Goal: Information Seeking & Learning: Find specific fact

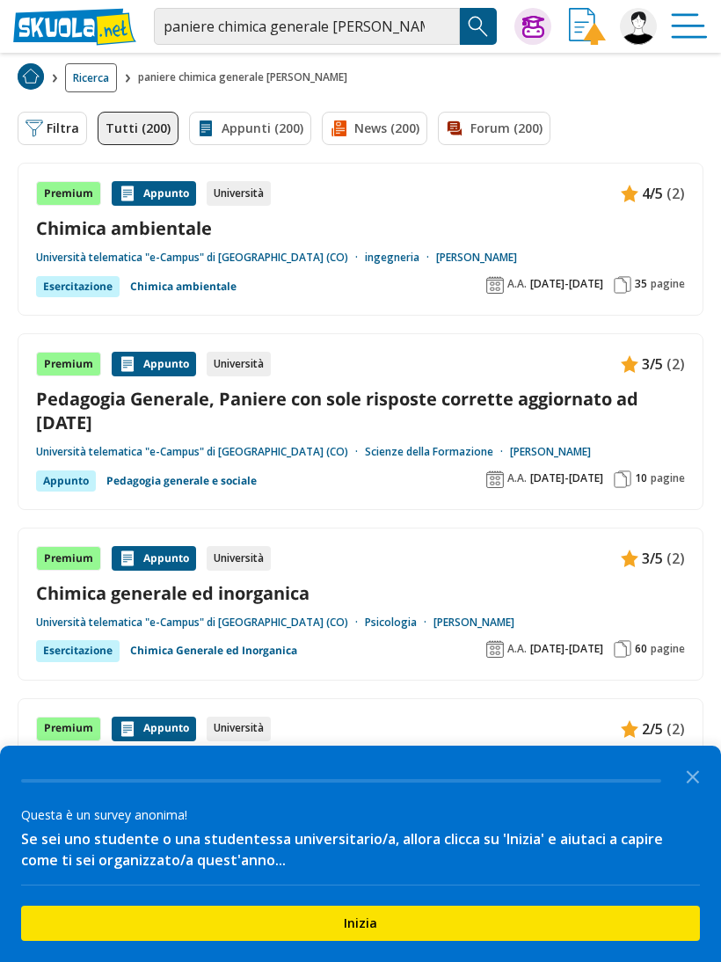
click at [690, 26] on img "Menù" at bounding box center [689, 26] width 37 height 37
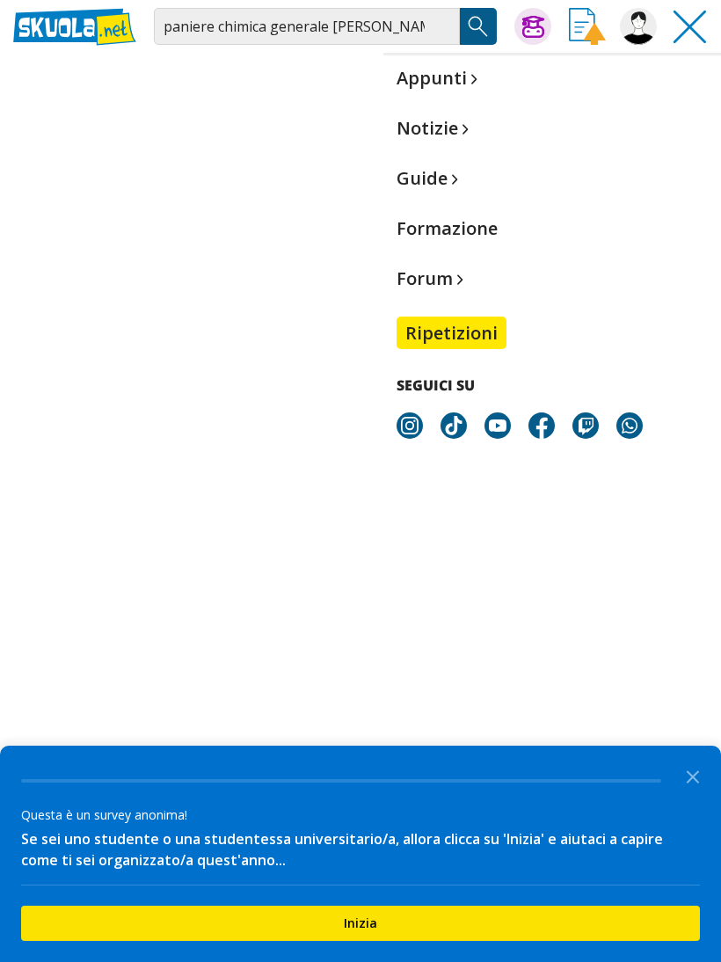
click at [649, 28] on img at bounding box center [638, 26] width 37 height 37
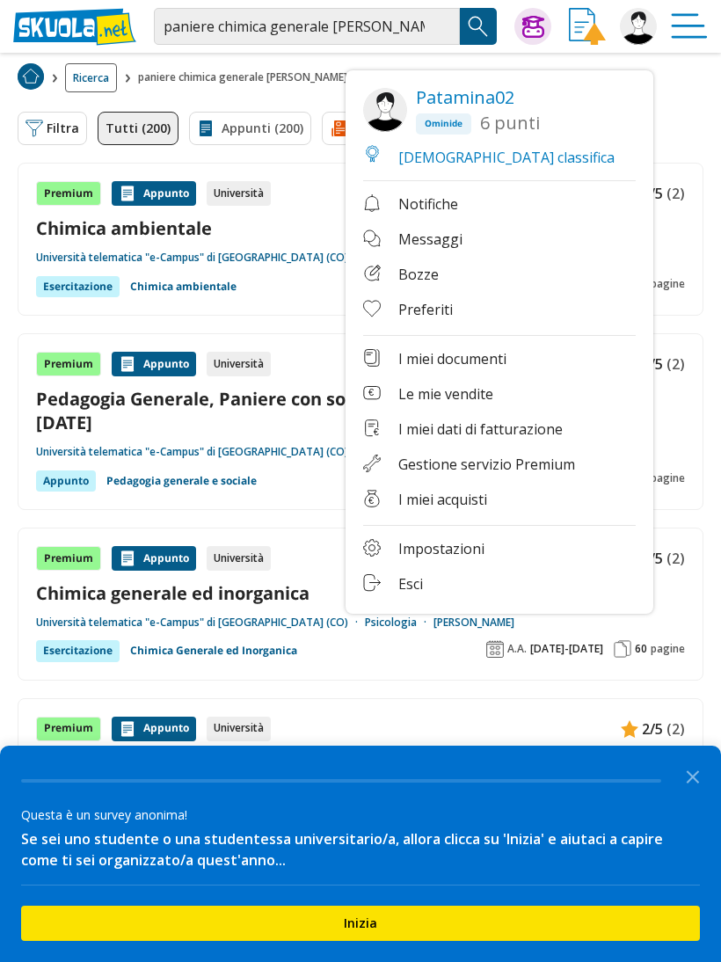
click at [526, 113] on span "6 punti" at bounding box center [510, 124] width 60 height 23
click at [525, 354] on link "I miei documenti" at bounding box center [499, 360] width 273 height 22
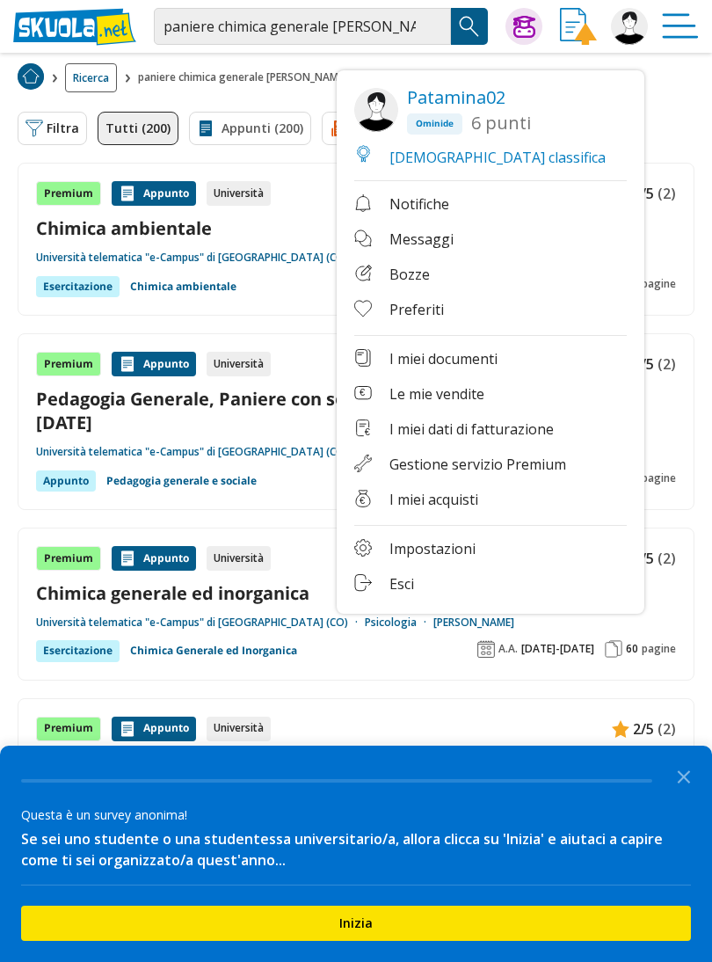
click at [626, 11] on img at bounding box center [629, 26] width 37 height 37
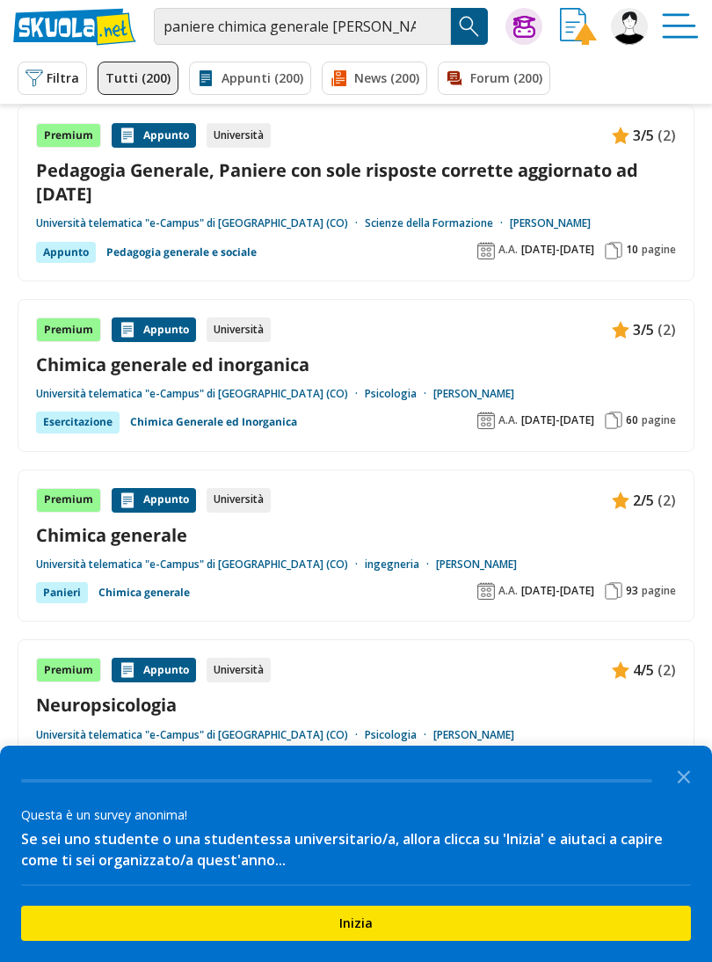
scroll to position [222, 0]
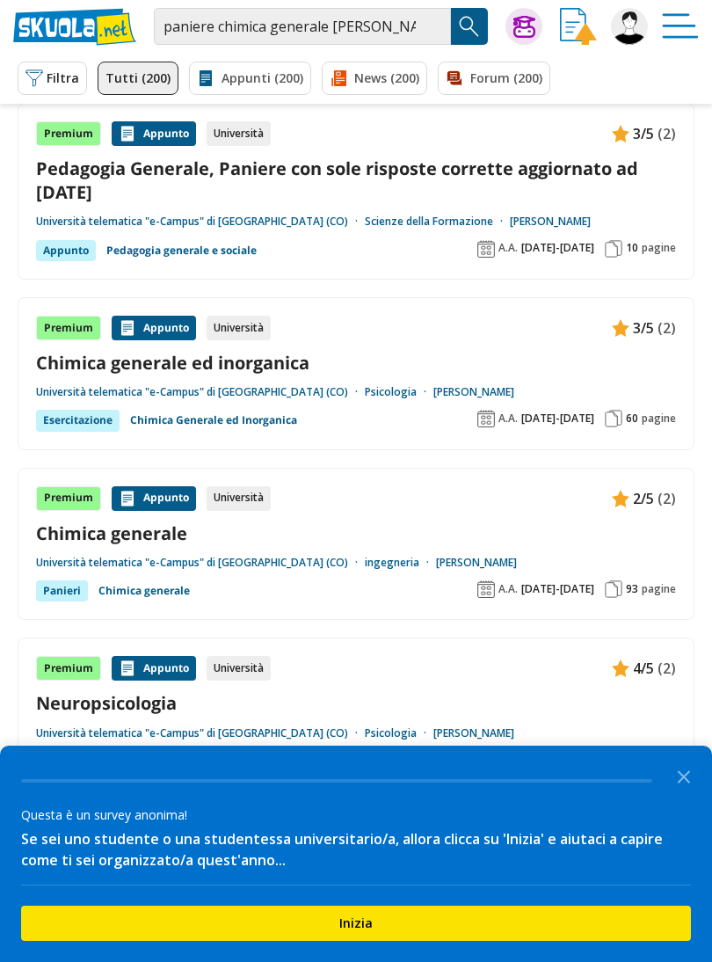
click at [274, 358] on link "Chimica generale ed inorganica" at bounding box center [356, 363] width 640 height 24
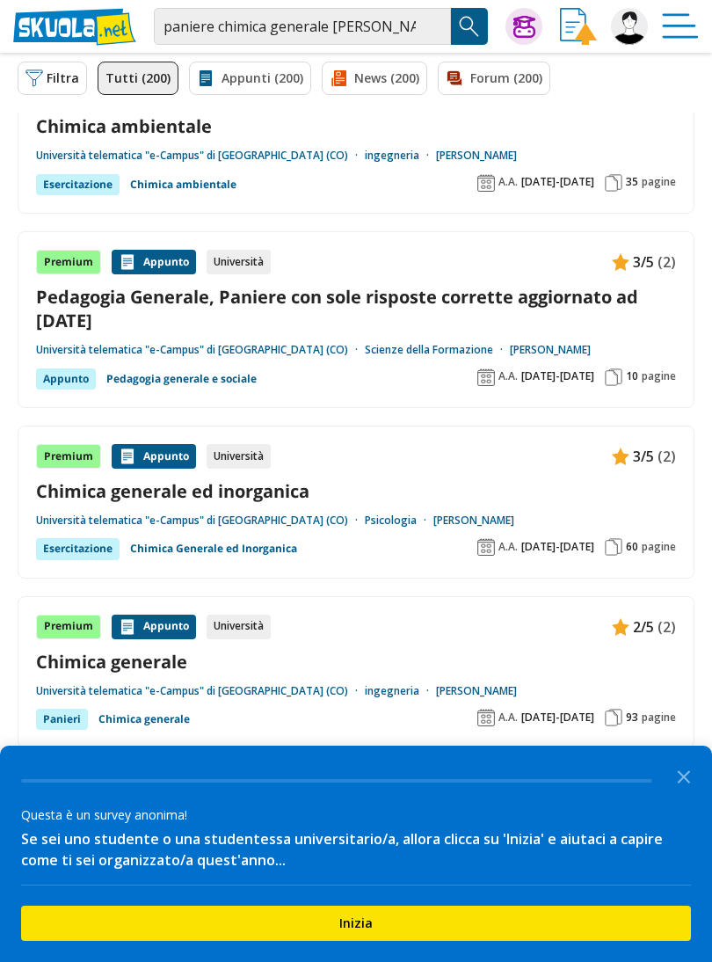
scroll to position [0, 0]
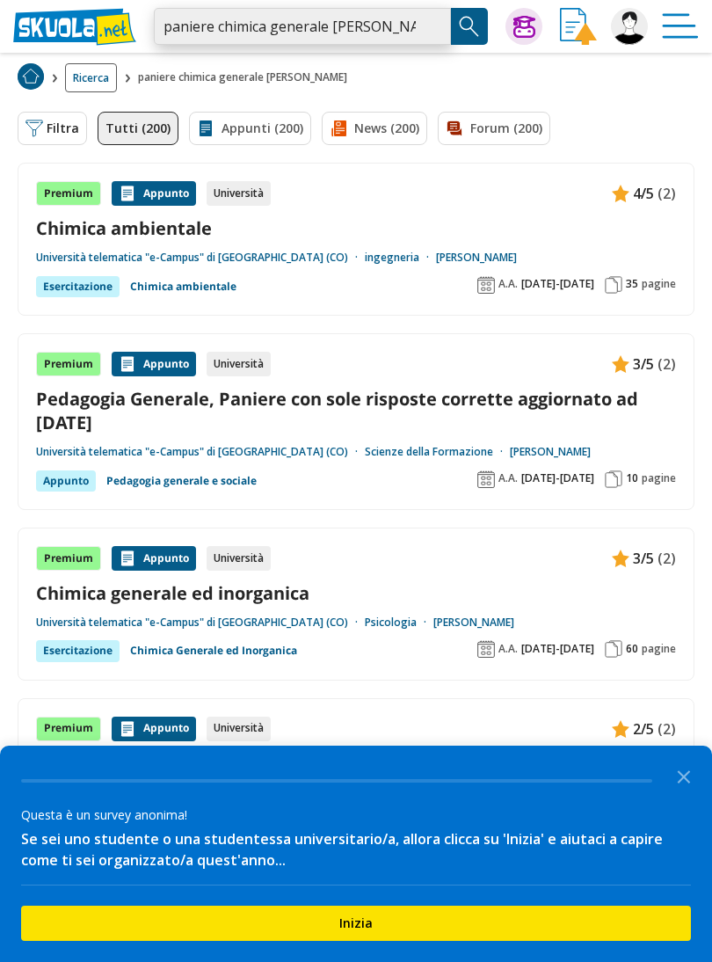
click at [439, 26] on input "paniere chimica generale ecampus" at bounding box center [302, 26] width 297 height 37
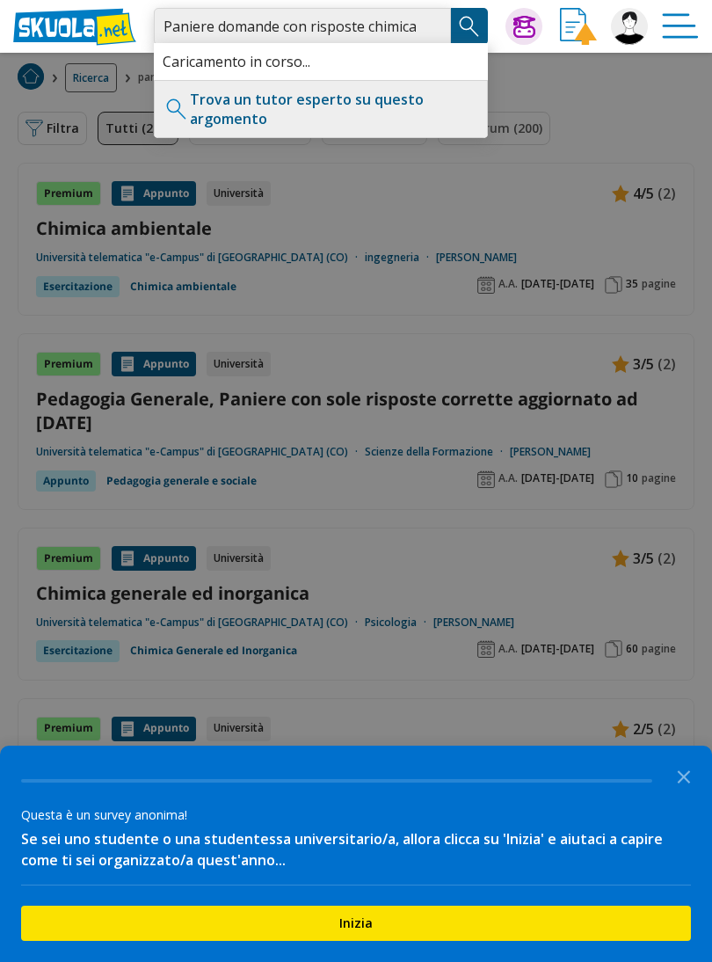
type input "Paniere domande con risposte chimica generale Ecampus"
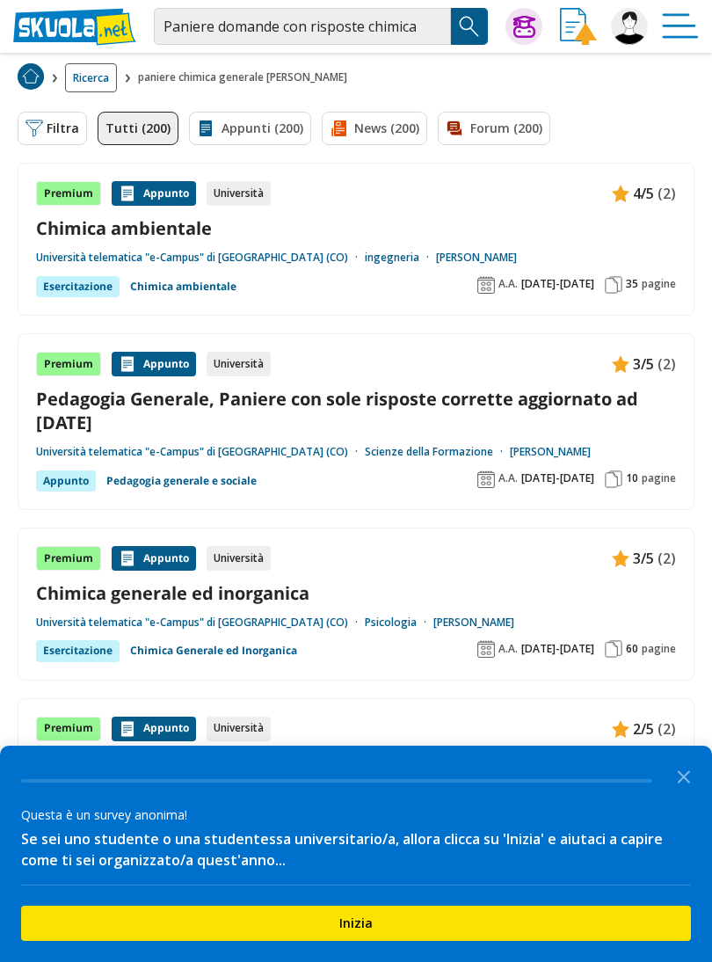
click at [474, 23] on img "Search Button" at bounding box center [469, 26] width 26 height 26
click at [658, 928] on button "Inizia" at bounding box center [356, 923] width 670 height 35
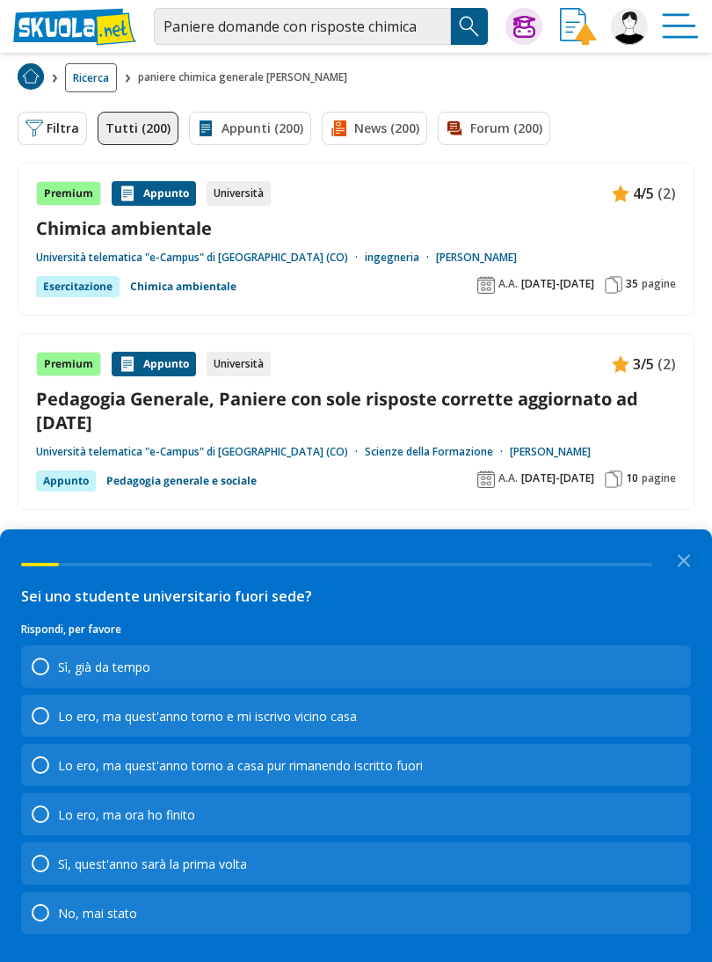
click at [651, 918] on div "No, mai stato" at bounding box center [356, 913] width 670 height 42
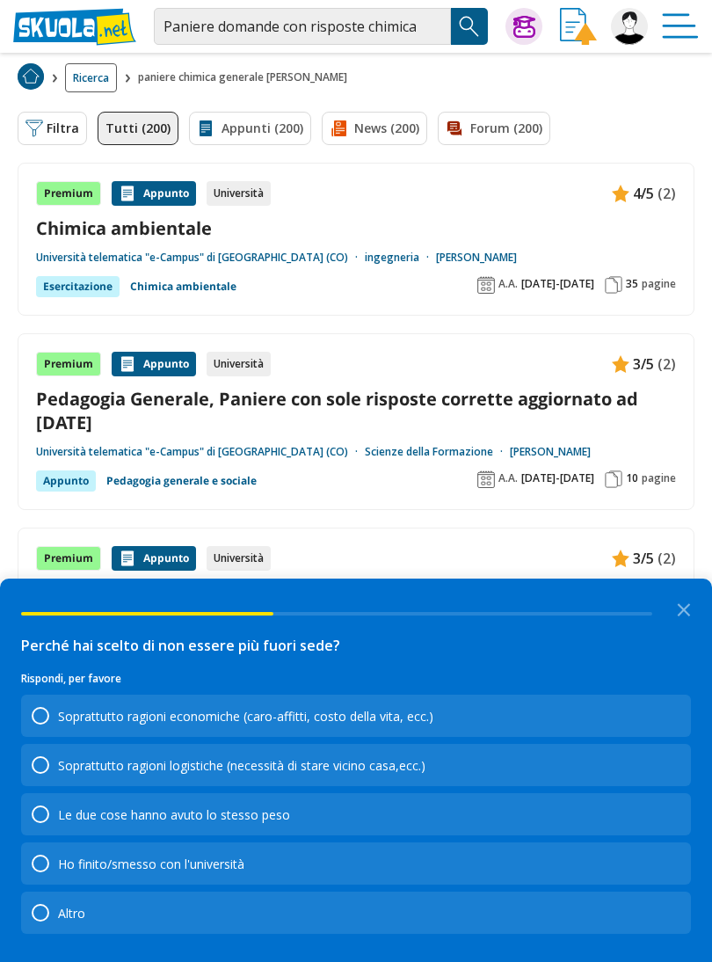
click at [683, 784] on div "Soprattutto ragioni logistiche (necessità di stare vicino casa,ecc.)" at bounding box center [356, 765] width 670 height 42
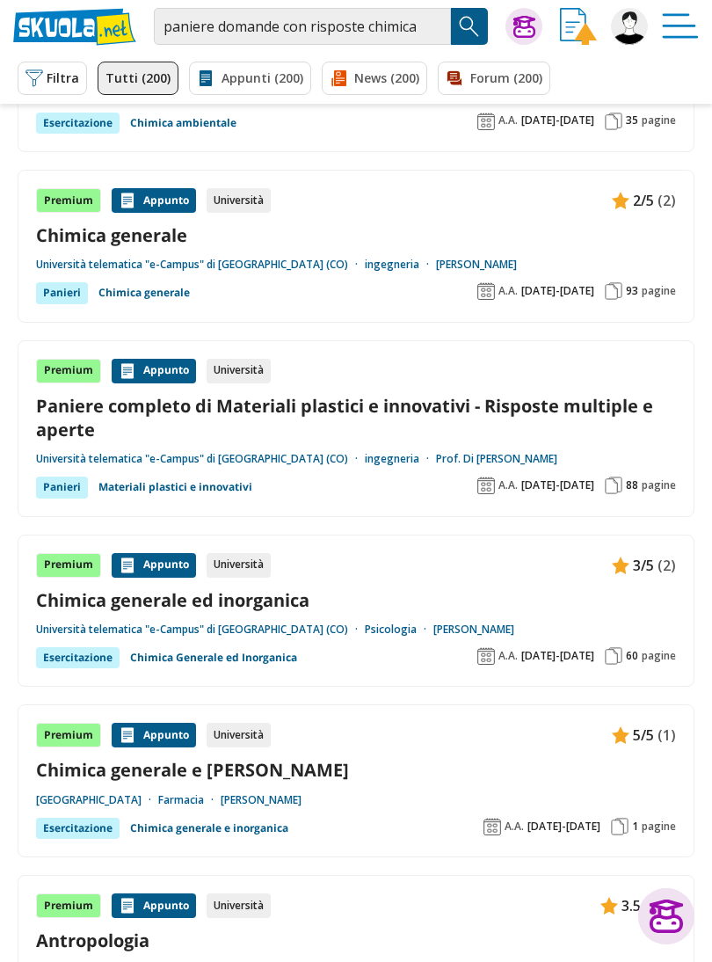
scroll to position [345, 0]
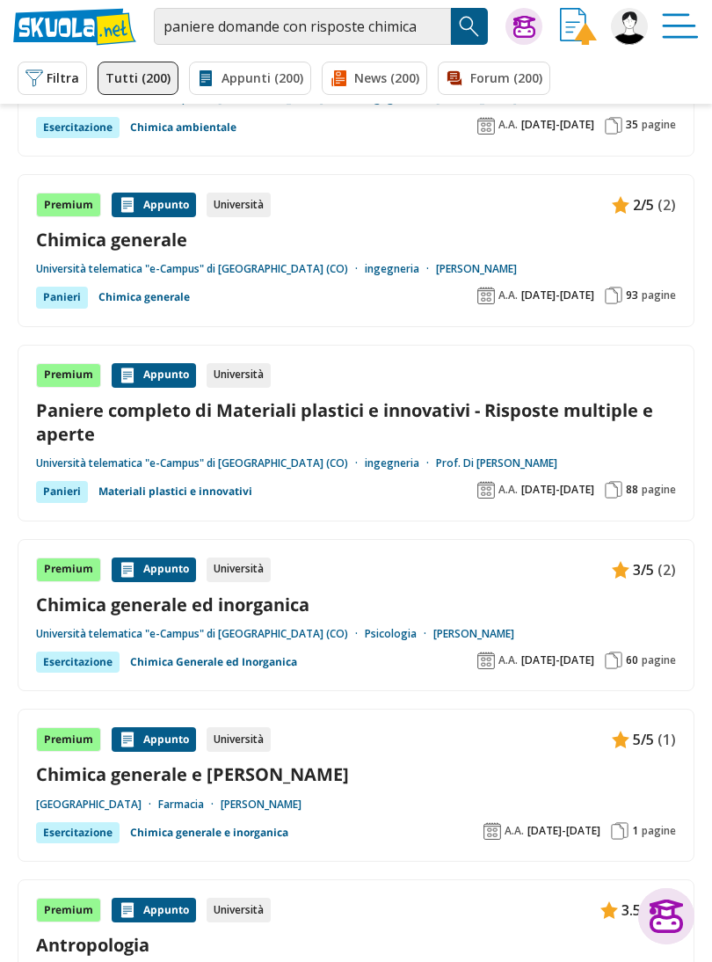
click at [450, 574] on div "Premium [GEOGRAPHIC_DATA] Università 3/5 (2)" at bounding box center [356, 570] width 640 height 25
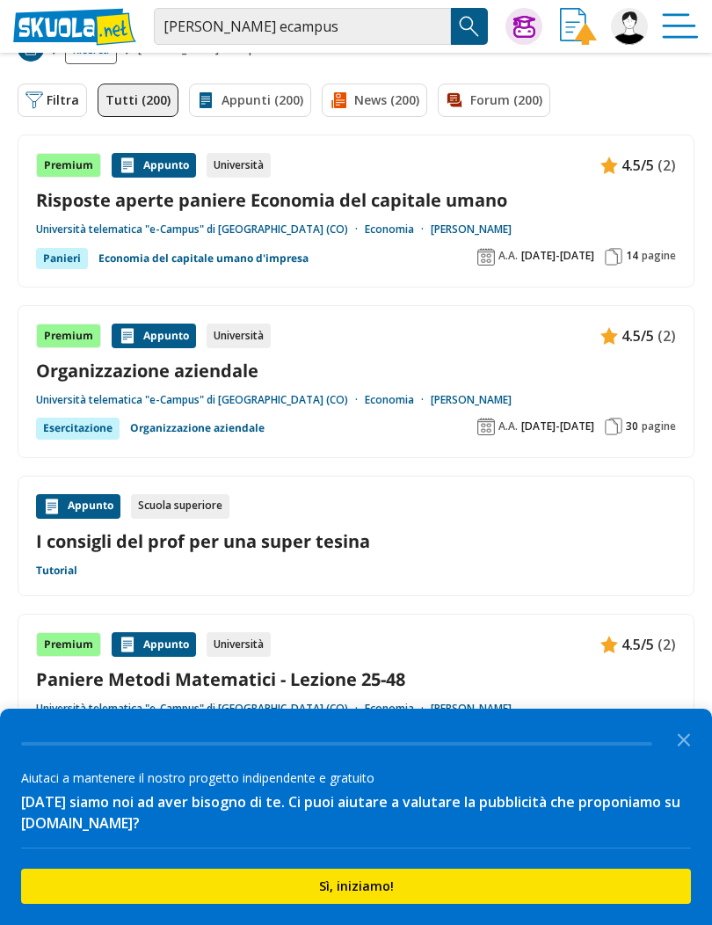
scroll to position [47, 0]
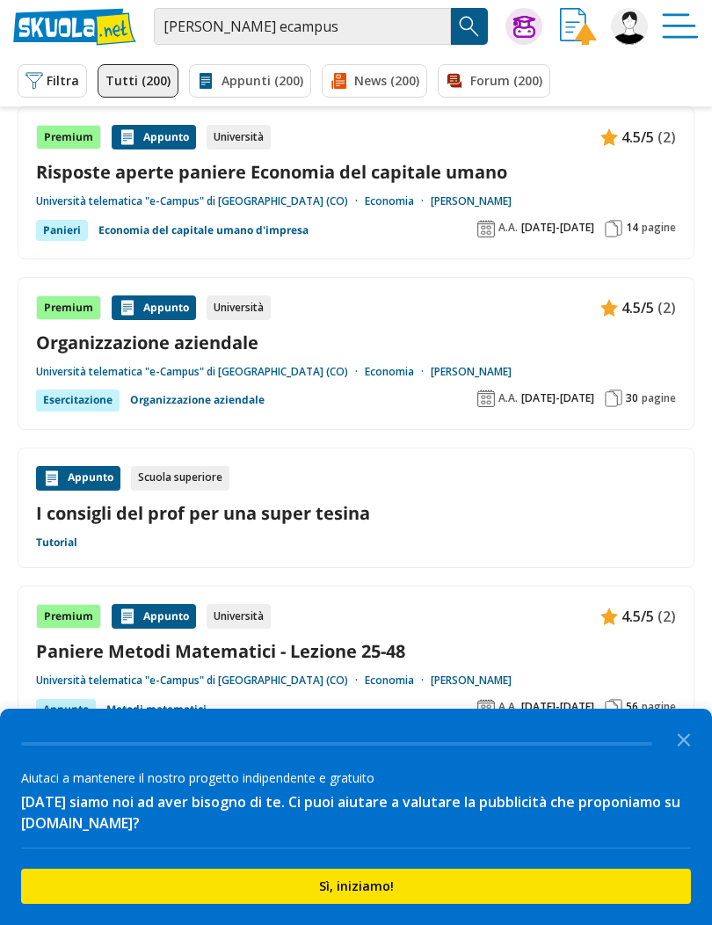
click at [692, 756] on icon "Close the survey" at bounding box center [684, 738] width 35 height 35
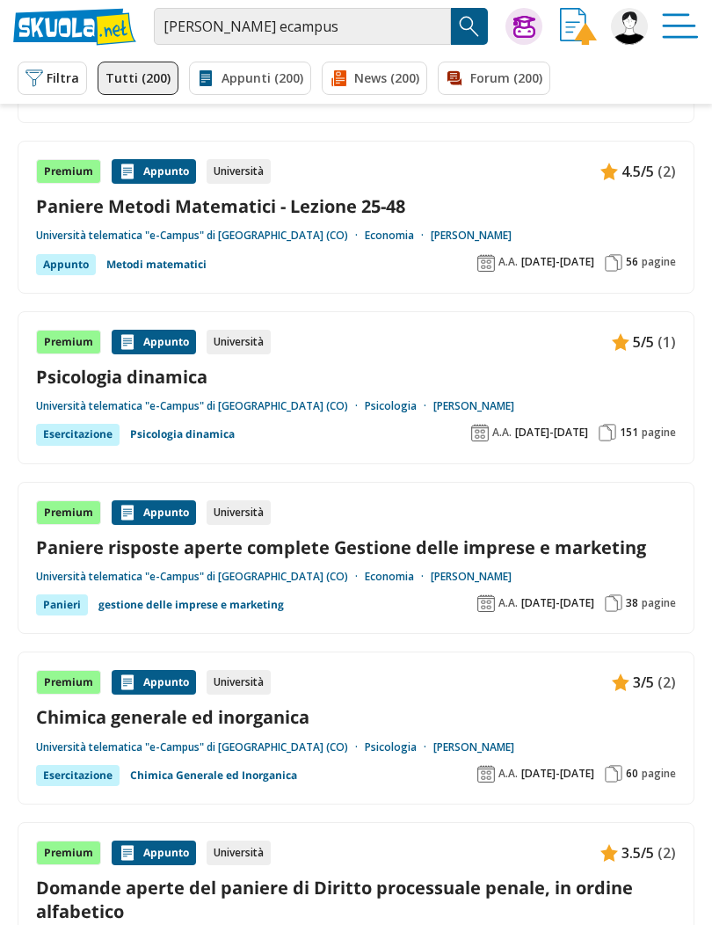
scroll to position [493, 0]
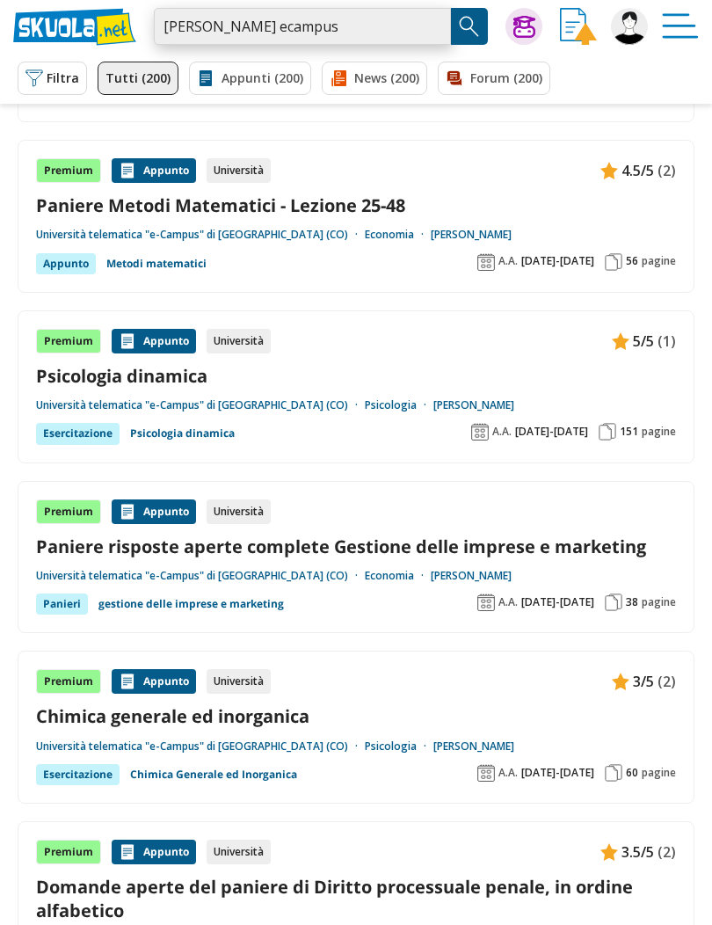
click at [232, 31] on input "prof vagnini ecampus" at bounding box center [302, 26] width 297 height 37
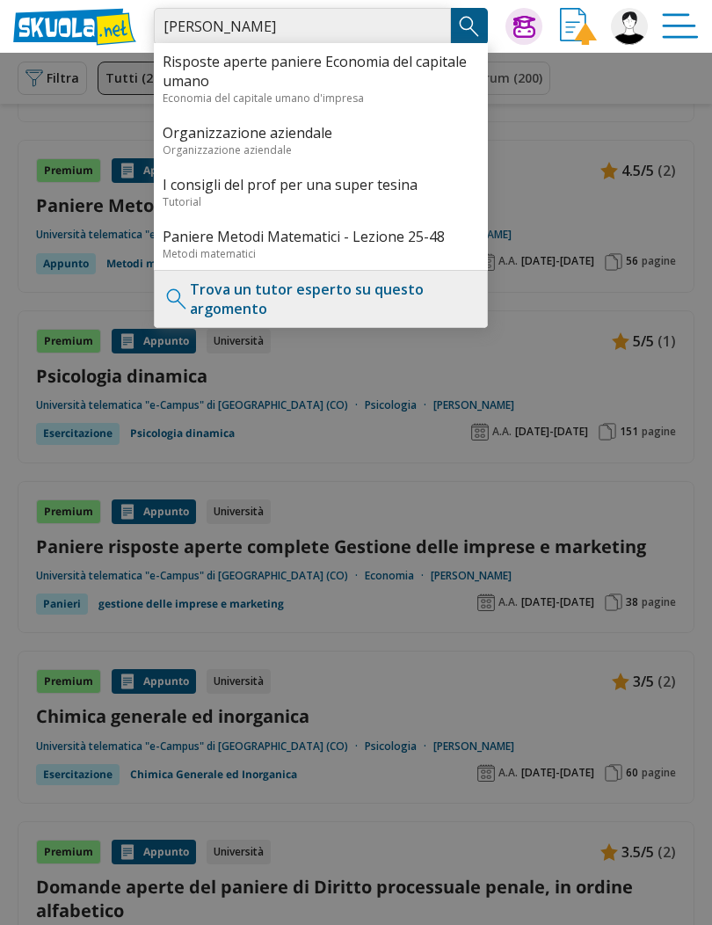
type input "prof vagnini Manuela ecampus"
click at [471, 34] on img "Search Button" at bounding box center [469, 26] width 26 height 26
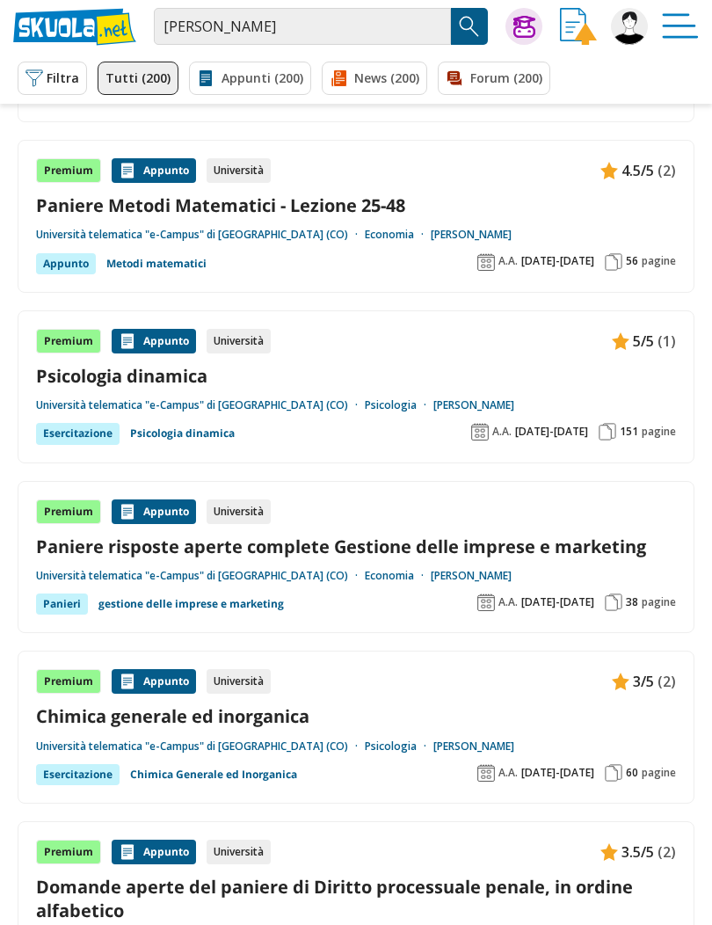
click at [477, 21] on img "Search Button" at bounding box center [469, 26] width 26 height 26
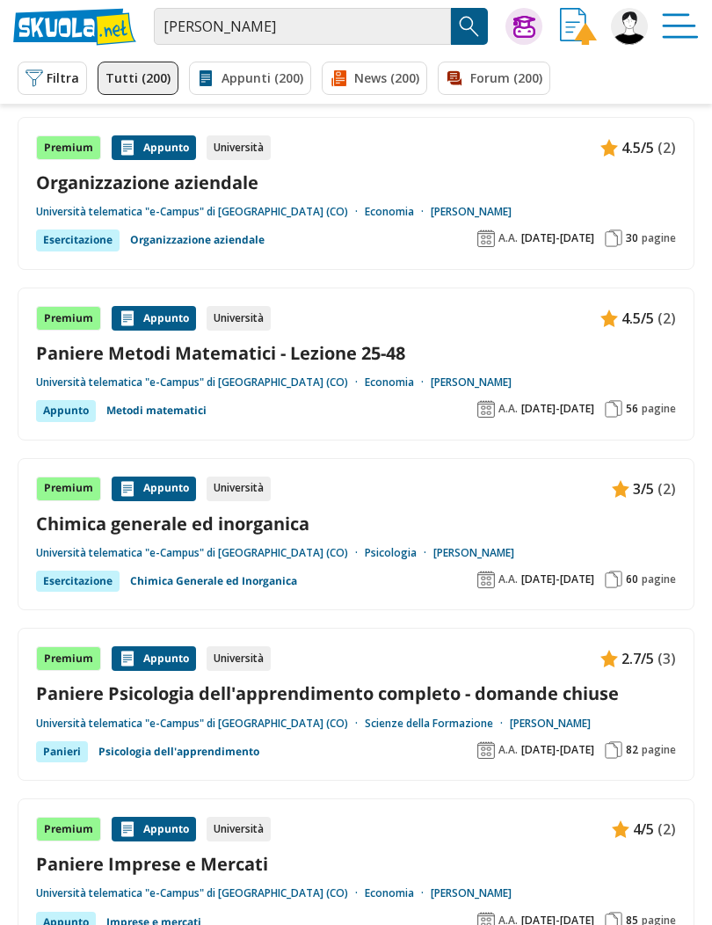
scroll to position [891, 0]
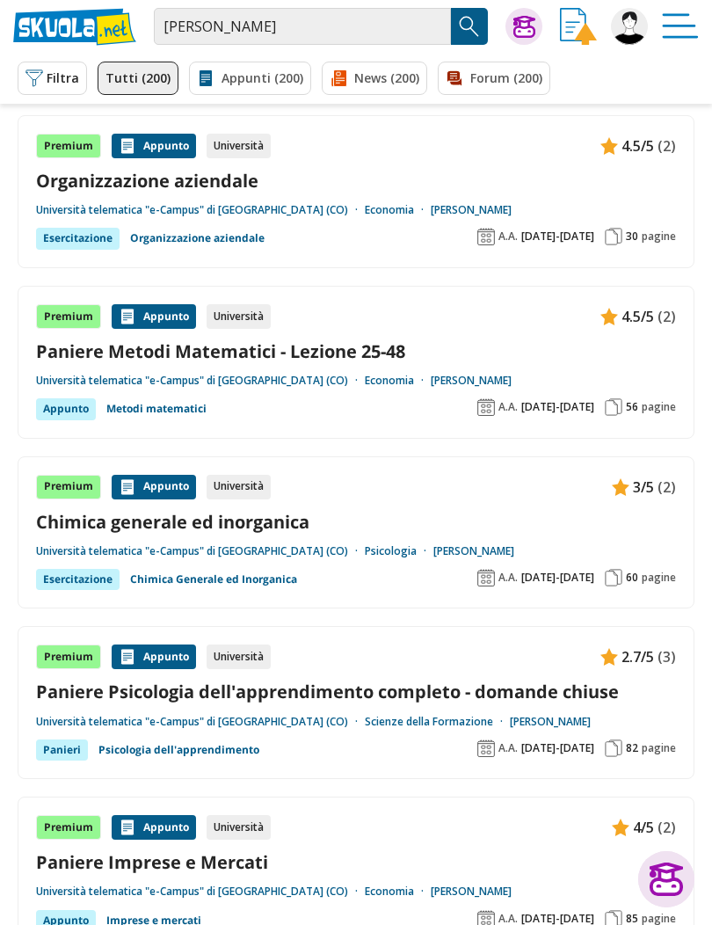
click at [379, 544] on link "Psicologia" at bounding box center [399, 551] width 69 height 14
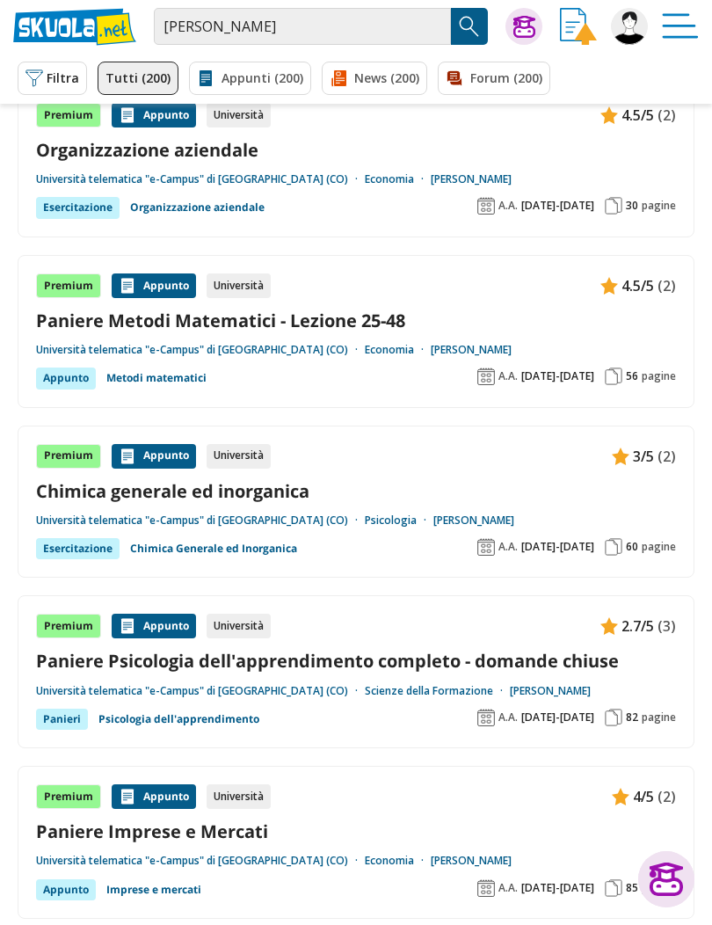
click at [416, 463] on div "Premium Appunto Università 3/5 (2)" at bounding box center [356, 456] width 640 height 25
click at [376, 24] on input "prof vagnini manuela ecampus" at bounding box center [302, 26] width 297 height 37
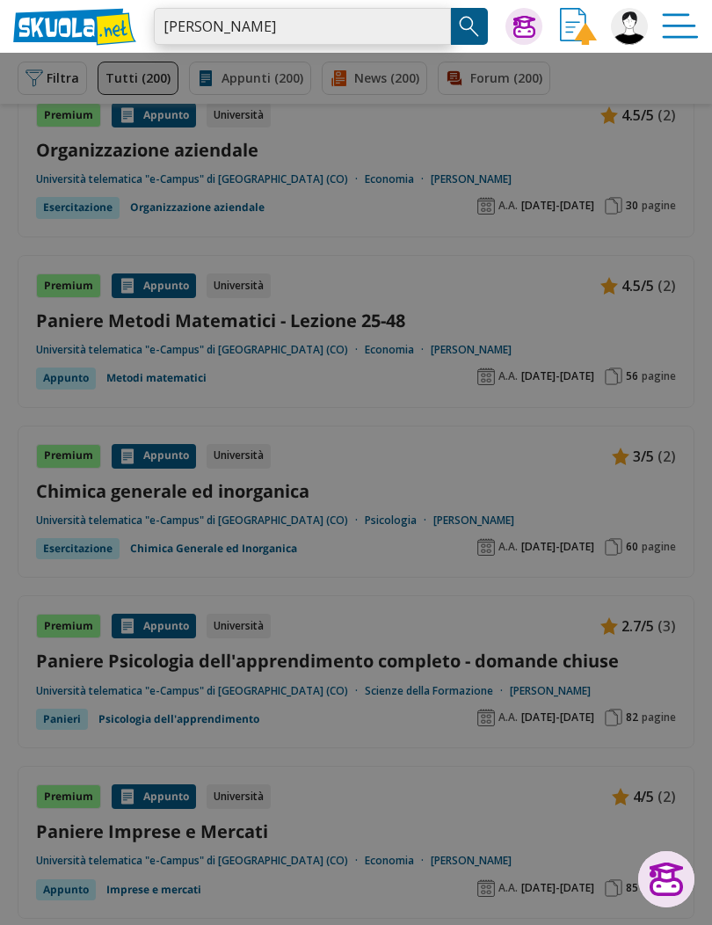
click at [427, 30] on input "prof vagnini manuela ecampus" at bounding box center [302, 26] width 297 height 37
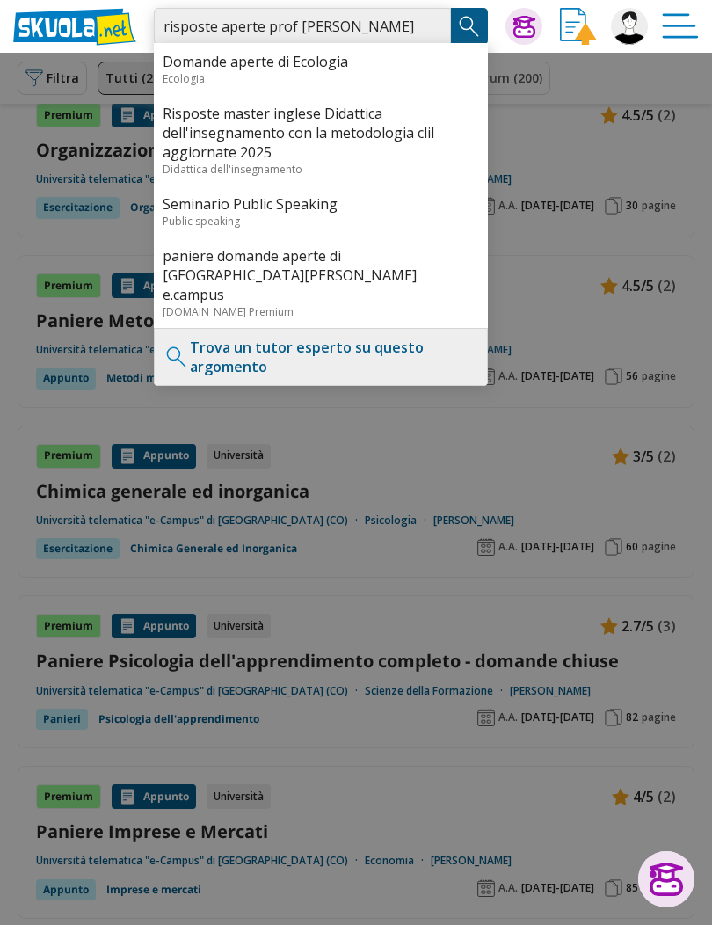
type input "risposte aperte prof vanghino manuala"
click at [470, 17] on img "Search Button" at bounding box center [469, 26] width 26 height 26
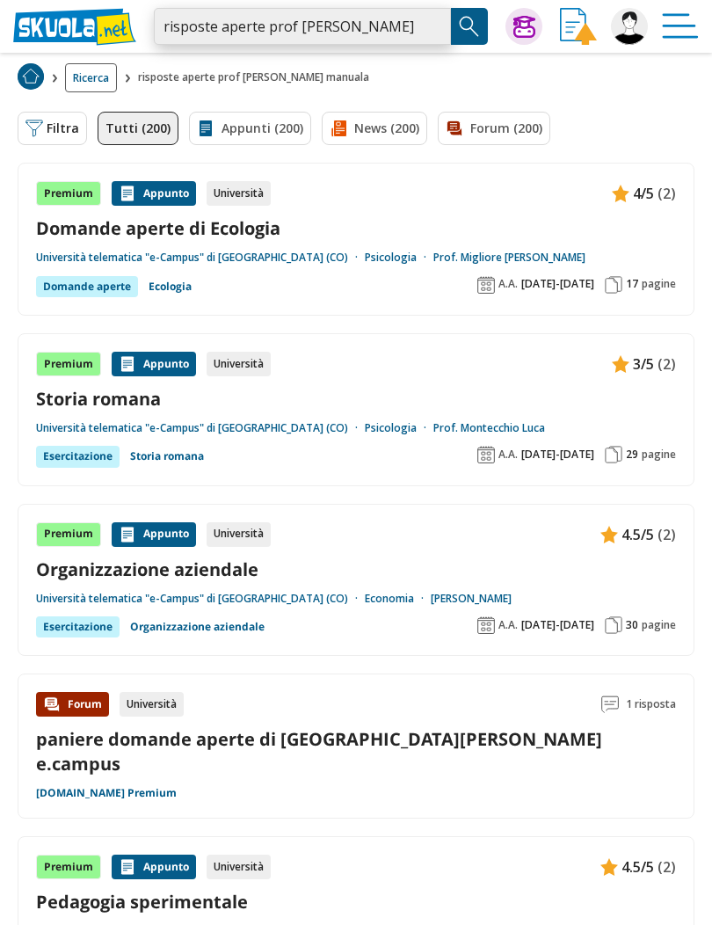
click at [347, 23] on input "risposte aperte prof [PERSON_NAME] manuala" at bounding box center [302, 26] width 297 height 37
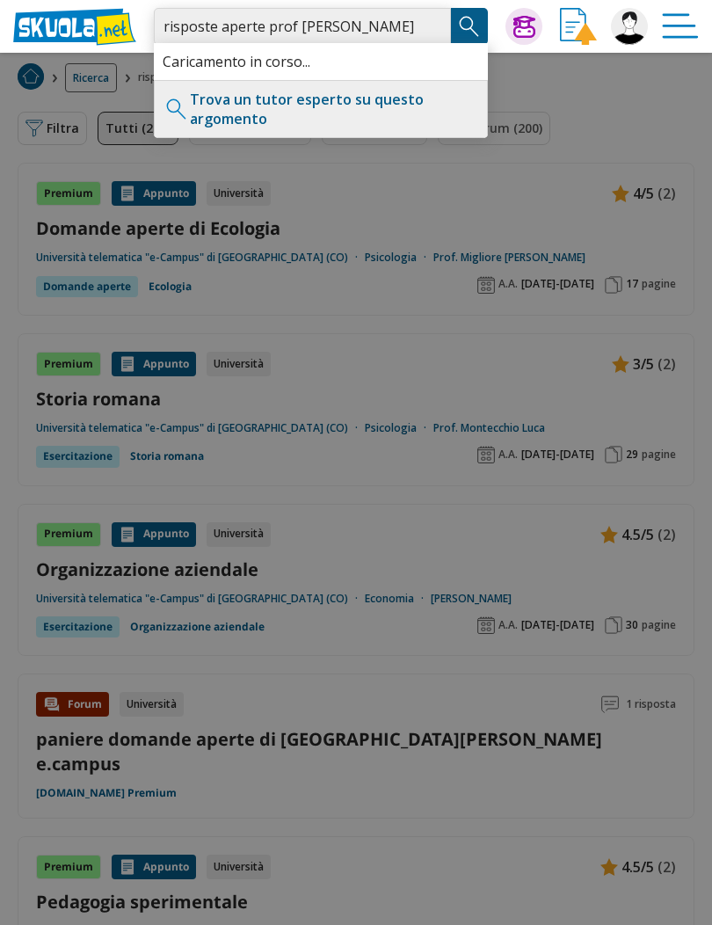
type input "risposte aperte prof [PERSON_NAME] manuala"
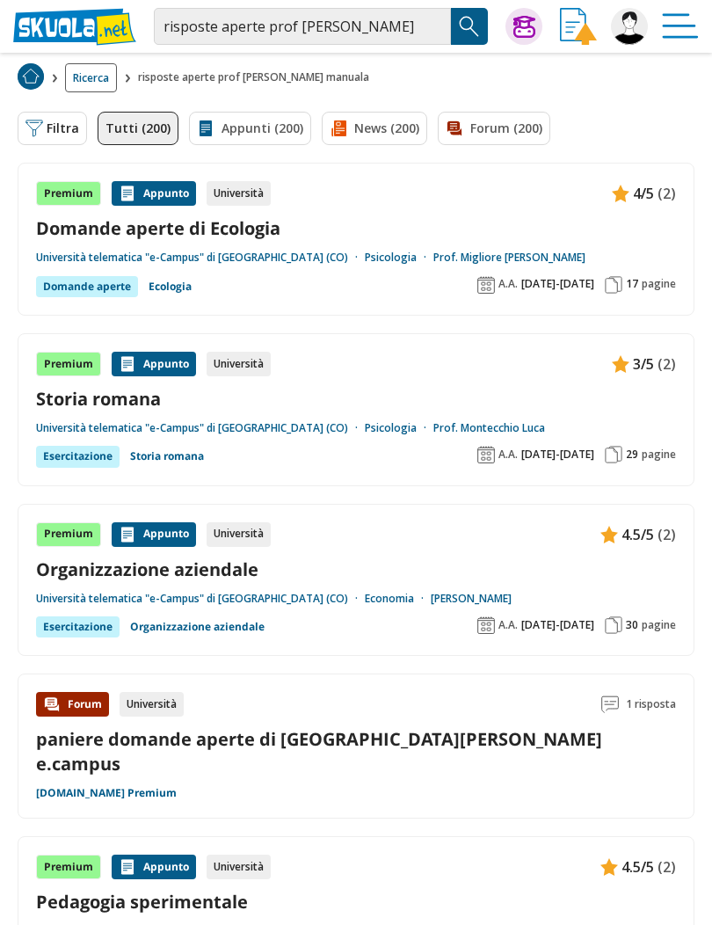
click at [468, 22] on img "Search Button" at bounding box center [469, 26] width 26 height 26
